Goal: Understand process/instructions

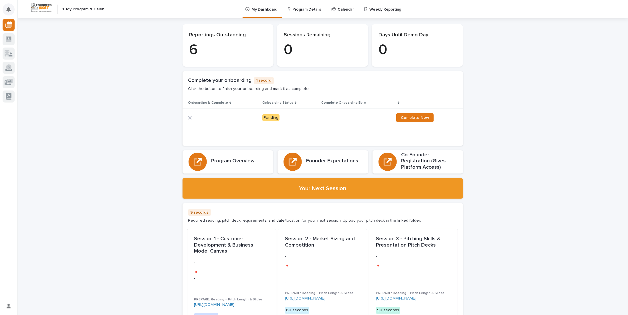
click at [11, 11] on button "Notifications" at bounding box center [9, 9] width 12 height 12
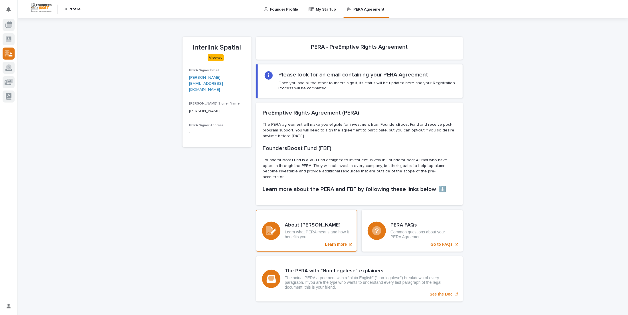
click at [335, 242] on p "Learn more" at bounding box center [336, 244] width 22 height 5
click at [398, 230] on p "Common questions about your PERA Agreement." at bounding box center [424, 235] width 66 height 10
click at [382, 279] on p "The actual PERA agreement with a “plain English” (”non-legalese”) breakdown of …" at bounding box center [371, 282] width 172 height 14
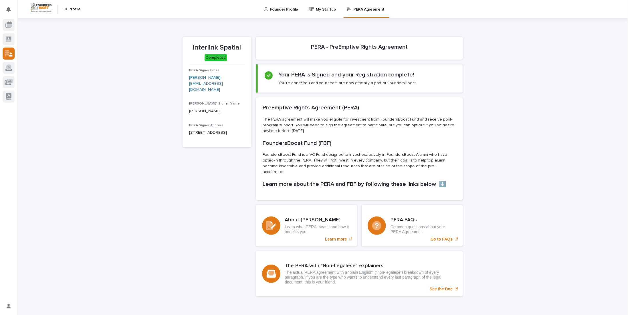
click at [489, 96] on div "Loading... Saving… Loading... Saving… Interlink Spatial Interlink Spatial Compl…" at bounding box center [322, 173] width 611 height 311
click at [288, 9] on p "Founder Profile" at bounding box center [284, 6] width 28 height 12
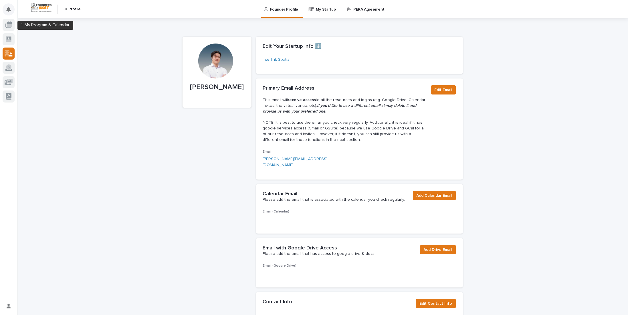
click at [12, 11] on button "Notifications" at bounding box center [9, 9] width 12 height 12
click at [1, 35] on div at bounding box center [8, 62] width 17 height 86
click at [0, 31] on div at bounding box center [8, 62] width 17 height 86
click at [2, 27] on div at bounding box center [8, 62] width 17 height 86
click at [9, 23] on icon at bounding box center [8, 24] width 7 height 7
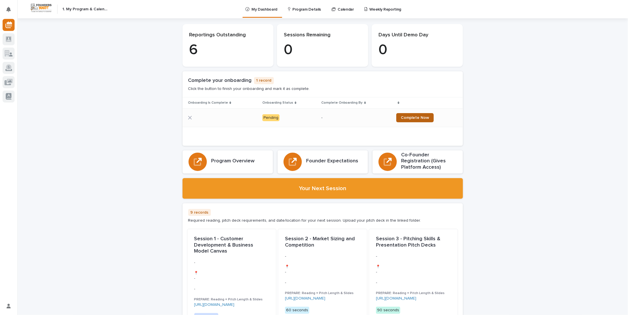
click at [406, 114] on link "Complete Now" at bounding box center [416, 117] width 38 height 9
